Goal: Navigation & Orientation: Find specific page/section

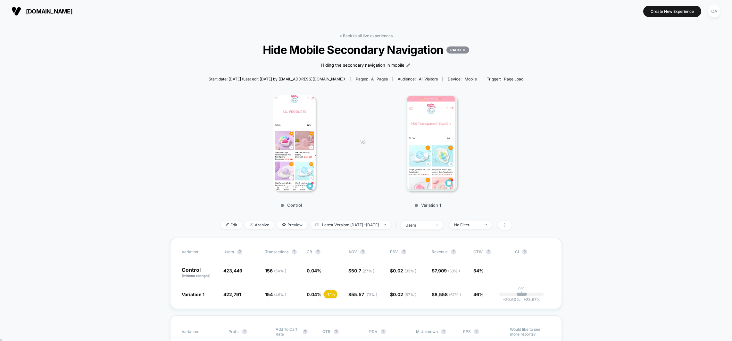
click at [50, 12] on span "[DOMAIN_NAME]" at bounding box center [49, 11] width 46 height 7
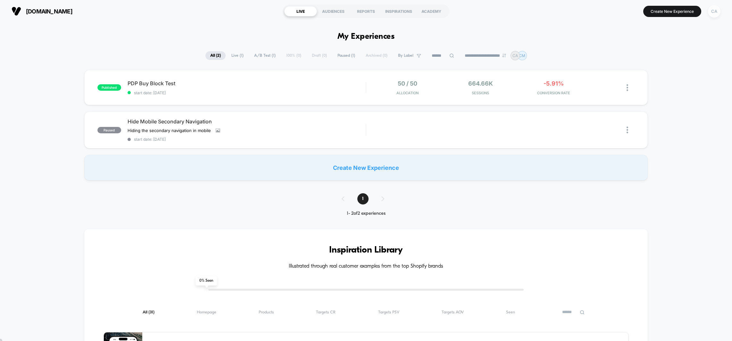
click at [716, 13] on div "CA" at bounding box center [714, 11] width 12 height 12
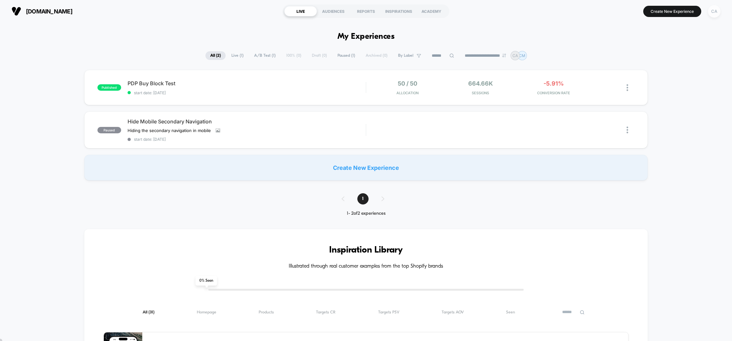
click at [714, 12] on div "CA" at bounding box center [714, 11] width 12 height 12
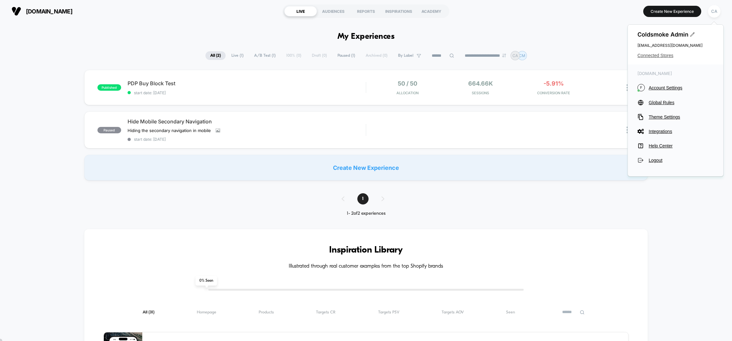
click at [661, 55] on span "Connected Stores" at bounding box center [675, 55] width 76 height 5
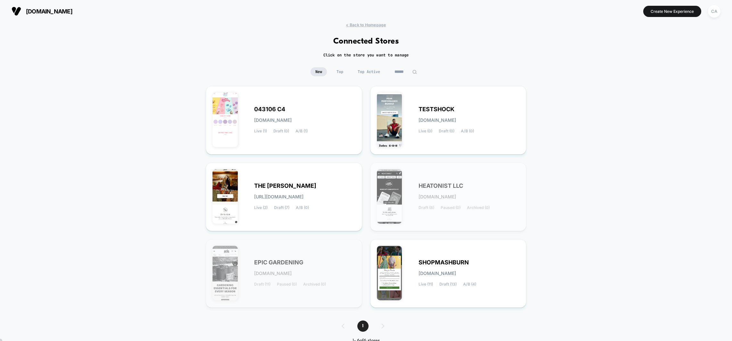
click at [290, 271] on span "[DOMAIN_NAME]" at bounding box center [272, 273] width 37 height 4
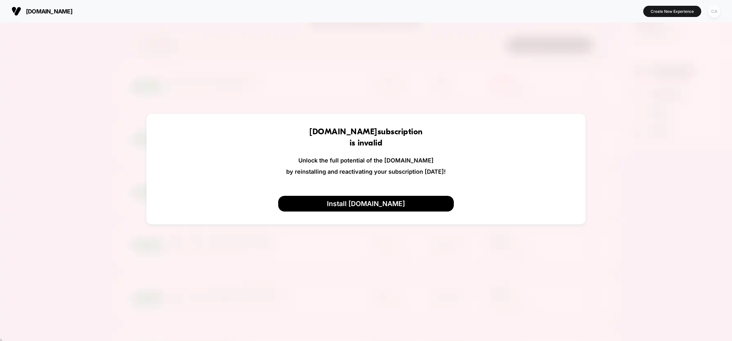
click at [717, 13] on div "CA" at bounding box center [714, 11] width 12 height 12
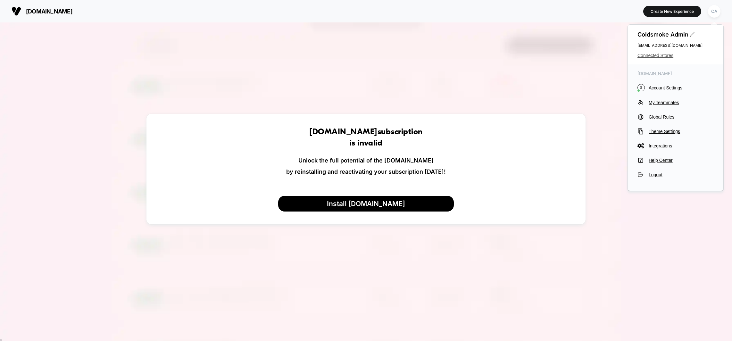
click at [655, 56] on span "Connected Stores" at bounding box center [675, 55] width 76 height 5
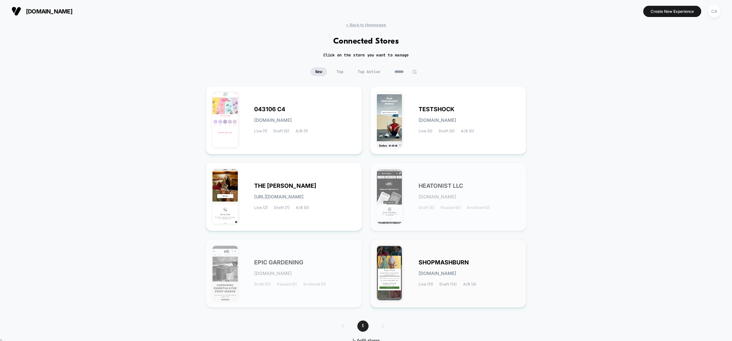
scroll to position [19, 0]
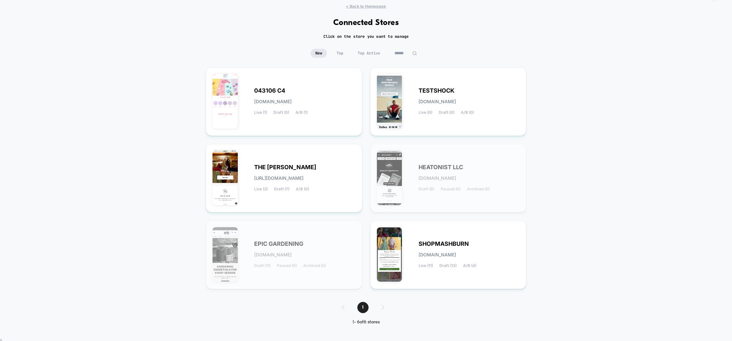
click at [383, 308] on div "1" at bounding box center [366, 307] width 62 height 11
click at [440, 99] on span "[DOMAIN_NAME]" at bounding box center [436, 101] width 37 height 4
